Goal: Task Accomplishment & Management: Use online tool/utility

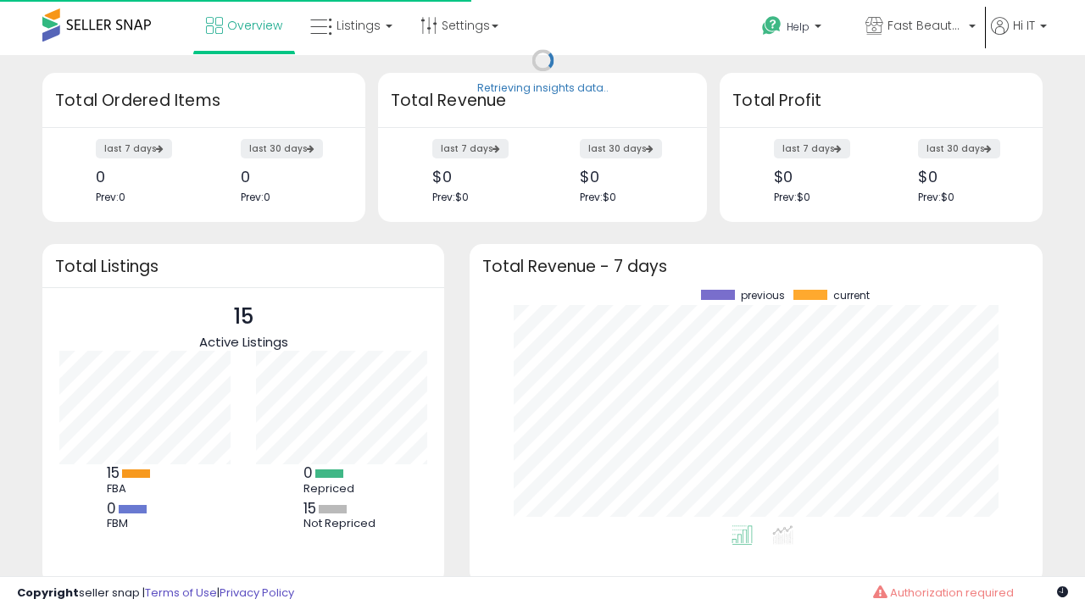
scroll to position [236, 539]
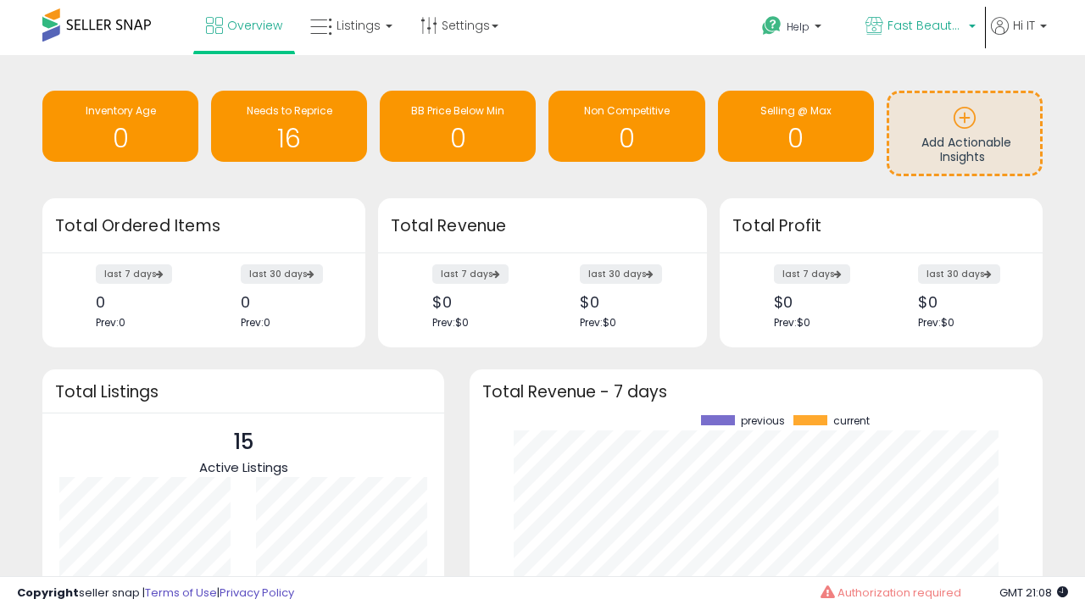
click at [919, 27] on span "Fast Beauty ([GEOGRAPHIC_DATA])" at bounding box center [926, 25] width 76 height 17
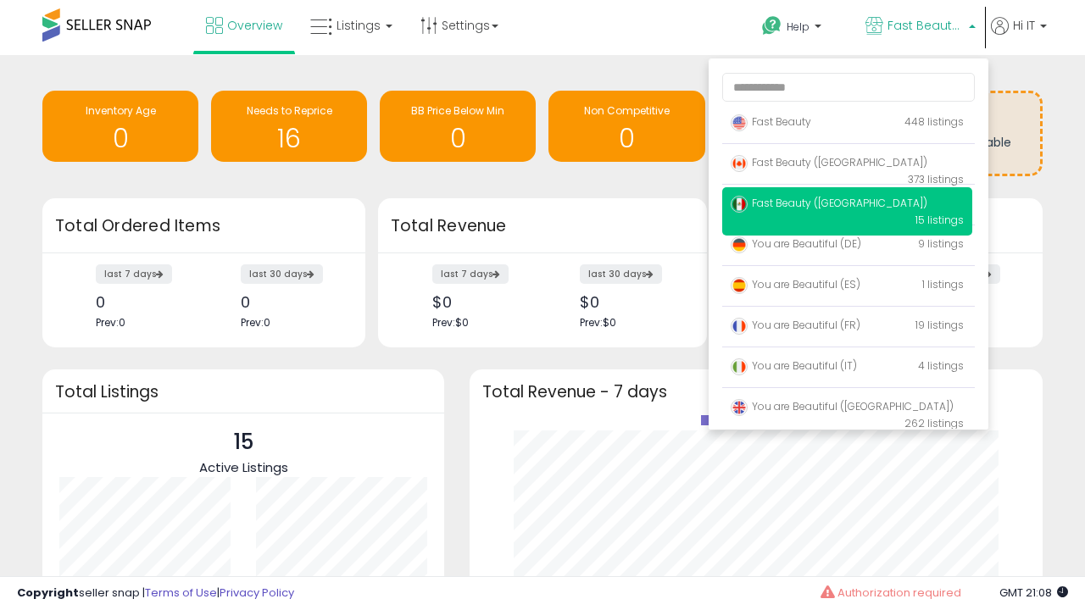
click at [847, 369] on span "You are Beautiful (IT)" at bounding box center [794, 366] width 126 height 14
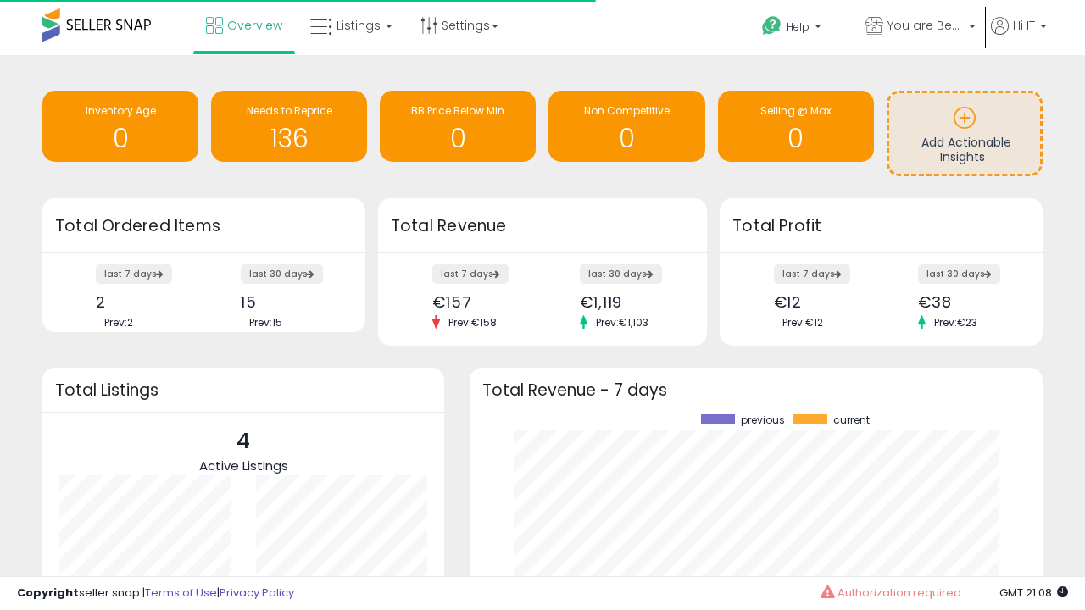
scroll to position [236, 539]
click at [349, 25] on span "Listings" at bounding box center [359, 25] width 44 height 17
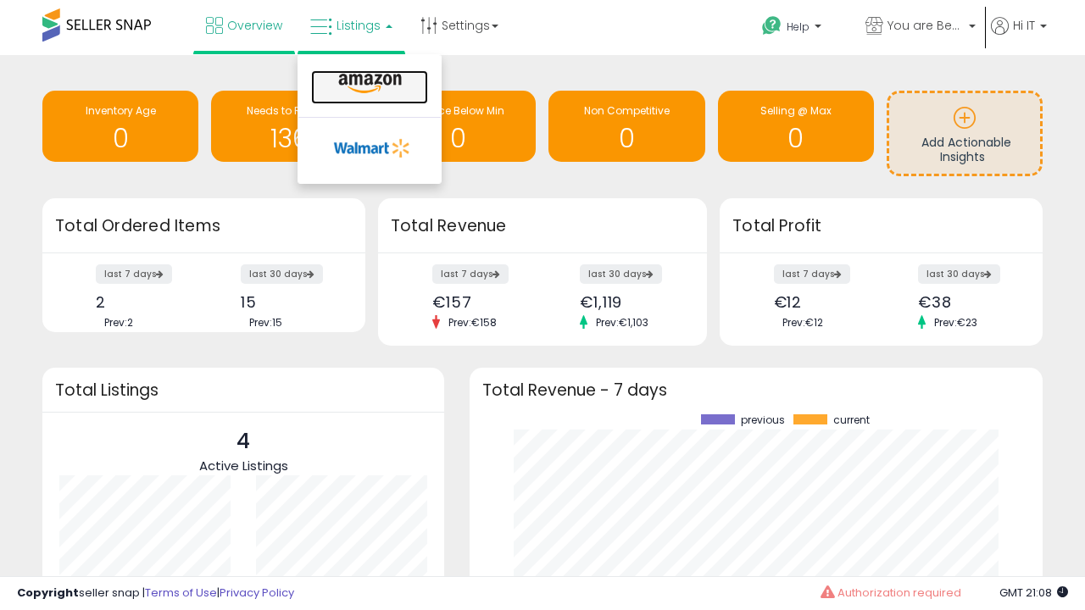
click at [368, 84] on icon at bounding box center [370, 84] width 74 height 22
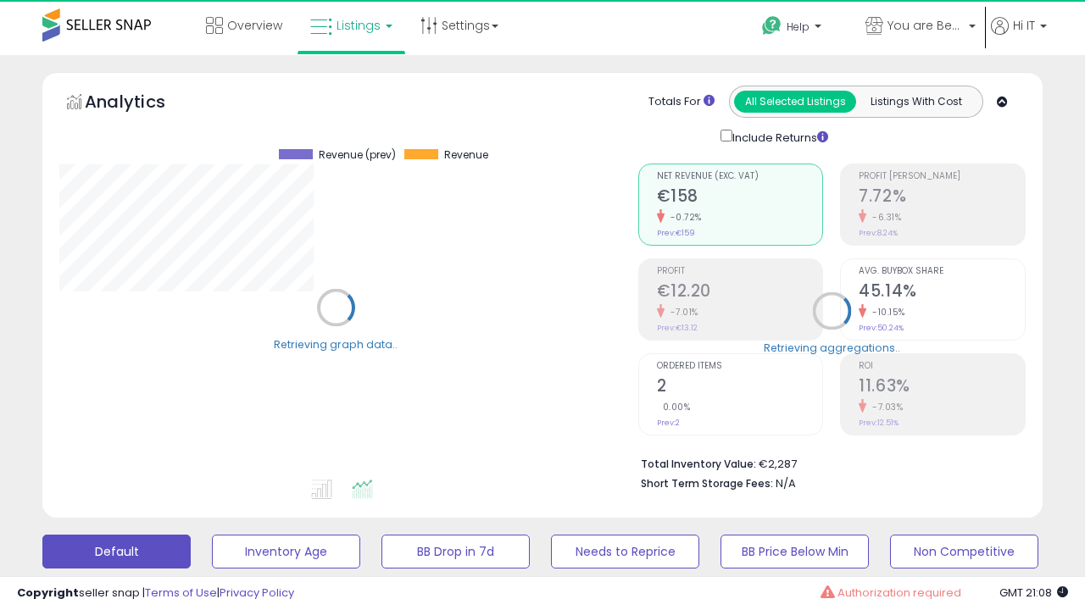
scroll to position [348, 578]
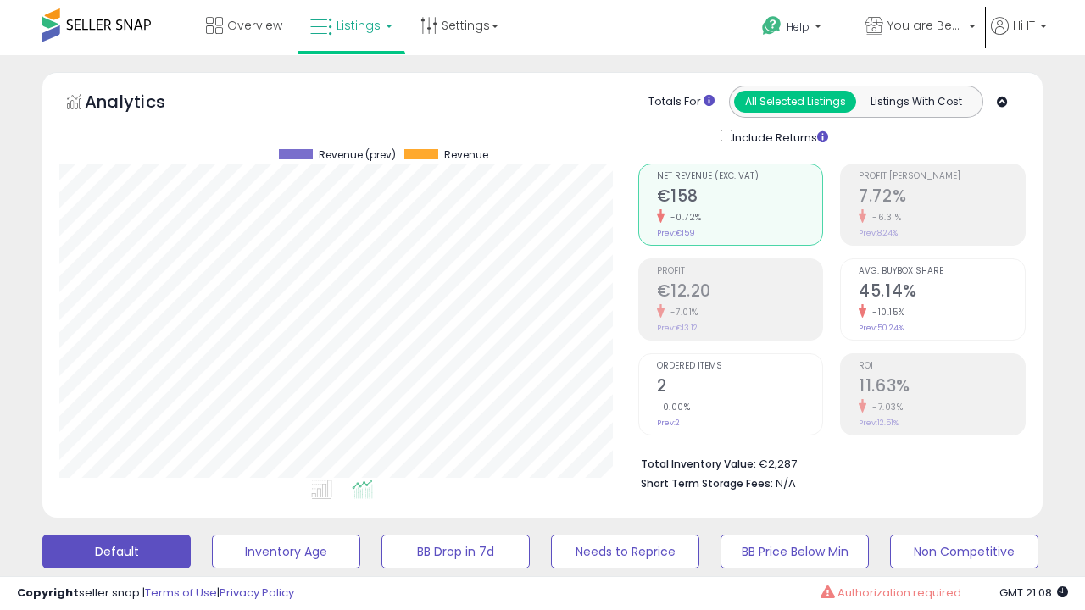
click at [212, 535] on button "All_Inventory" at bounding box center [286, 552] width 148 height 34
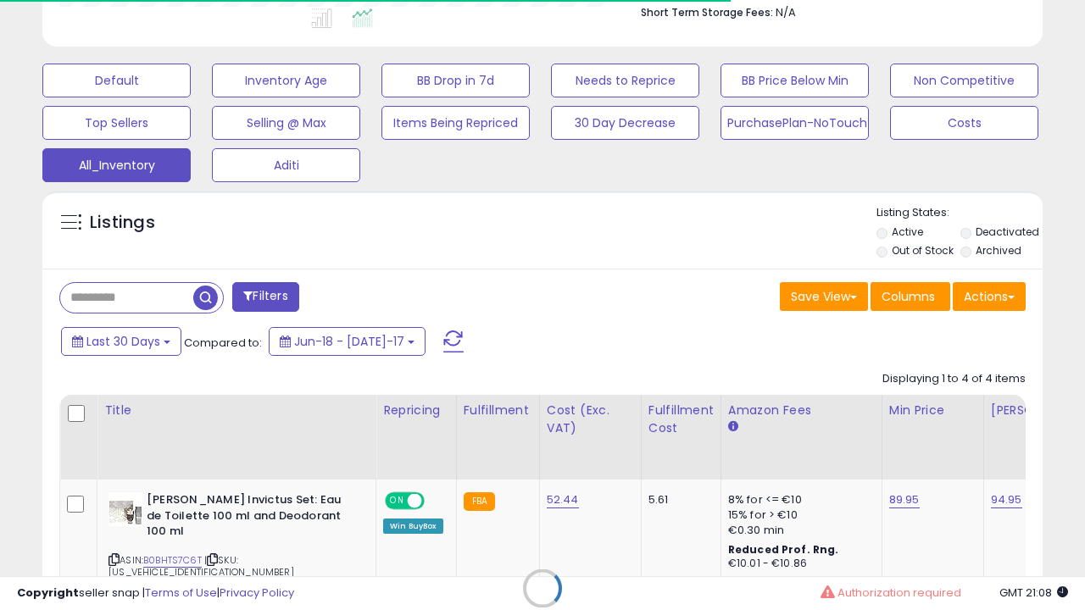
scroll to position [0, 13]
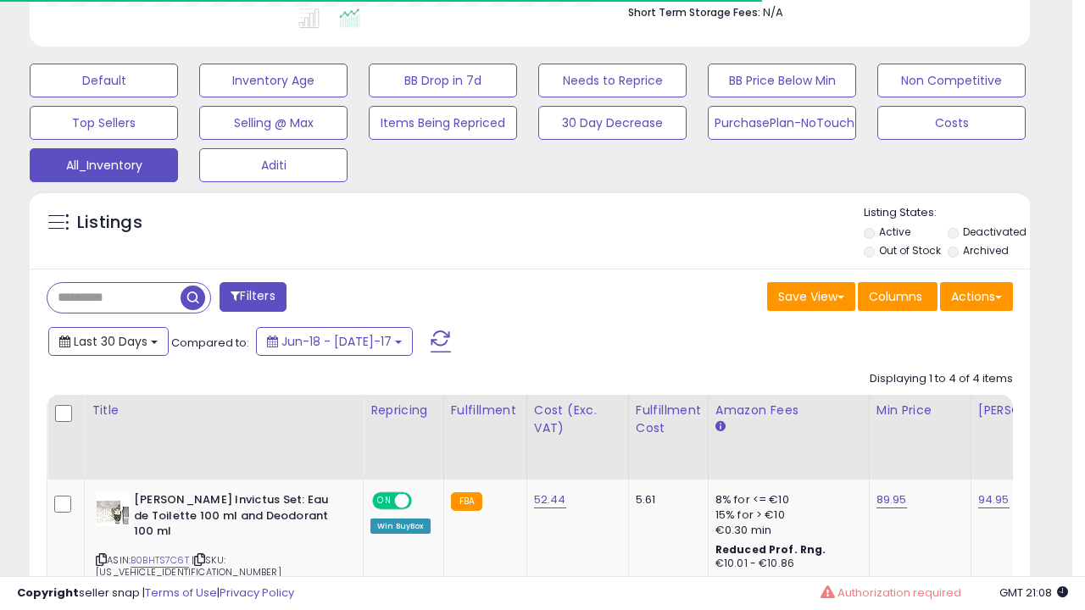
click at [108, 340] on span "Last 30 Days" at bounding box center [111, 341] width 74 height 17
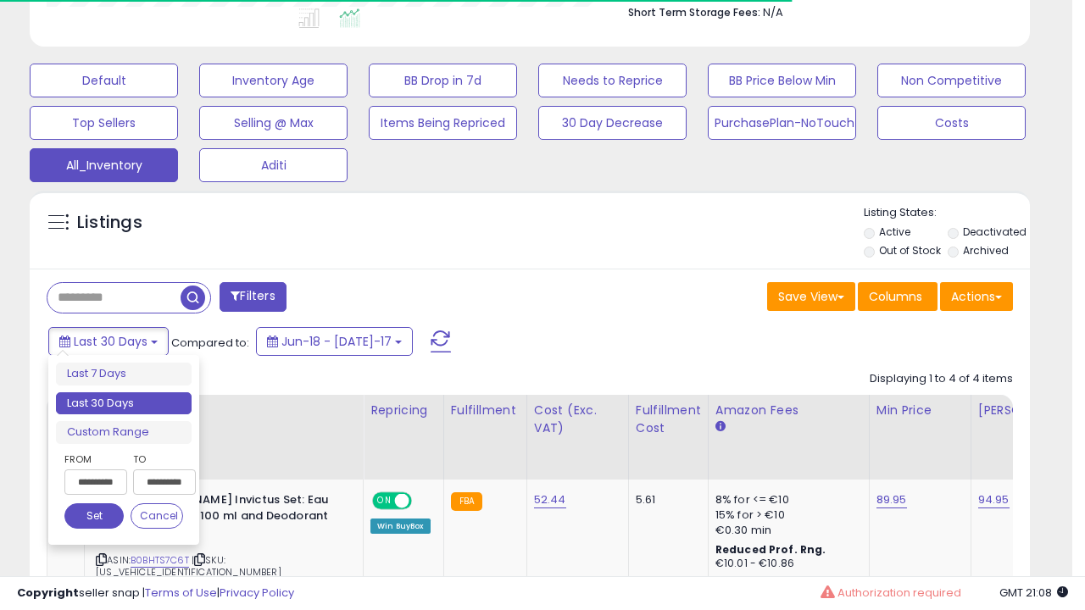
click at [124, 403] on li "Last 30 Days" at bounding box center [124, 403] width 136 height 23
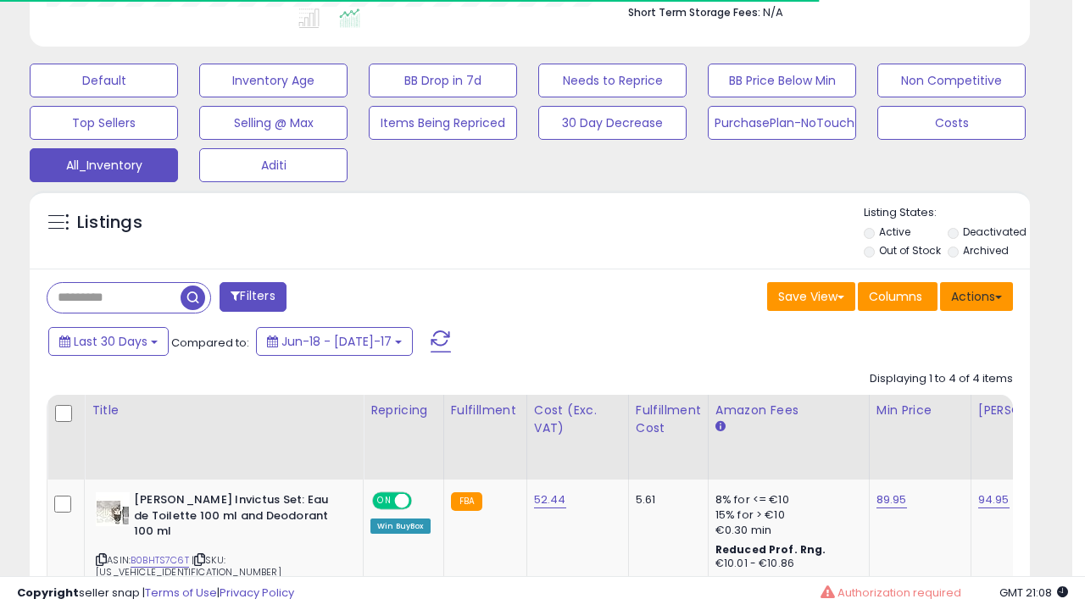
click at [977, 295] on button "Actions" at bounding box center [976, 296] width 73 height 29
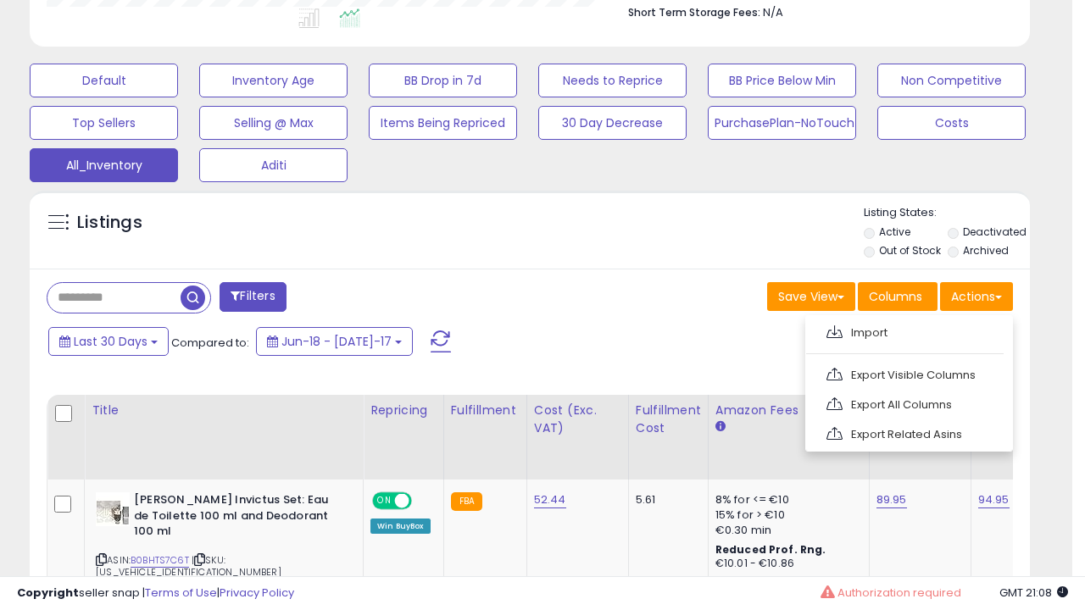
click at [907, 403] on link "Export All Columns" at bounding box center [908, 405] width 186 height 26
